Goal: Book appointment/travel/reservation

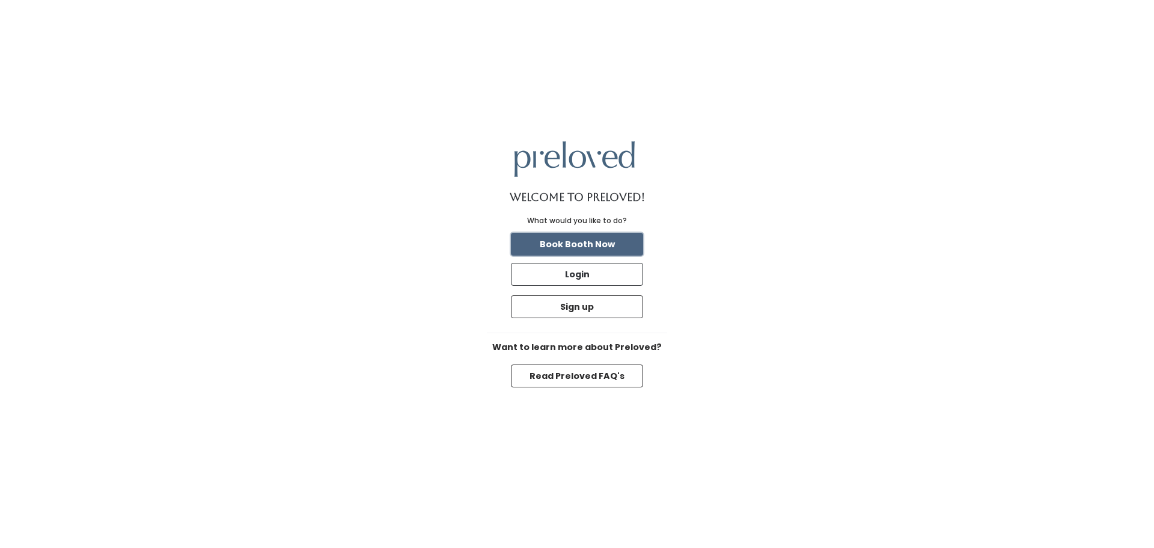
click at [584, 244] on button "Book Booth Now" at bounding box center [577, 244] width 132 height 23
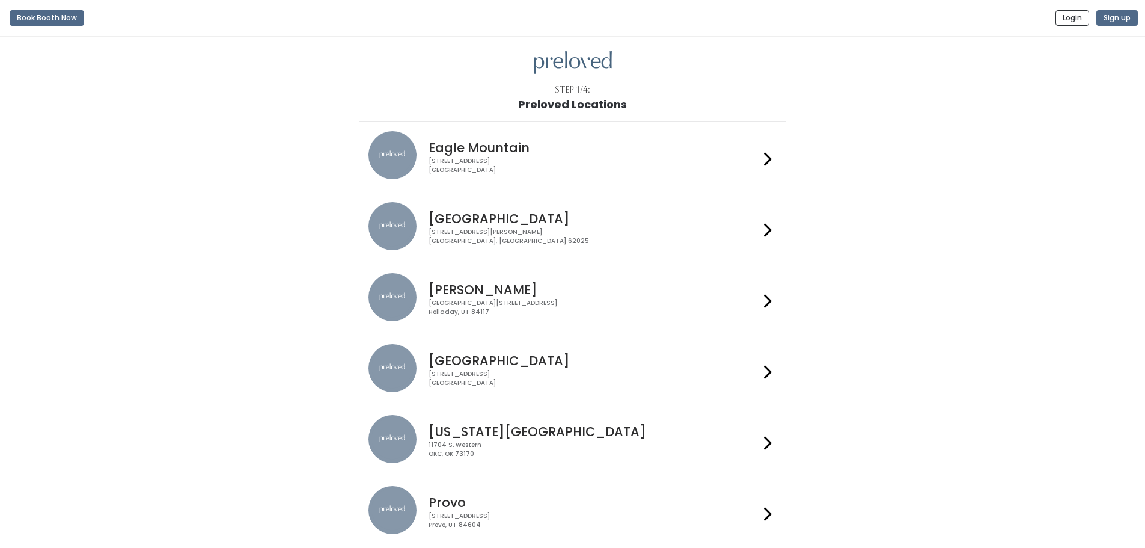
click at [451, 374] on div "3903 N Braeswood Blvd Houston, TX 77025" at bounding box center [594, 378] width 331 height 17
